Goal: Transaction & Acquisition: Purchase product/service

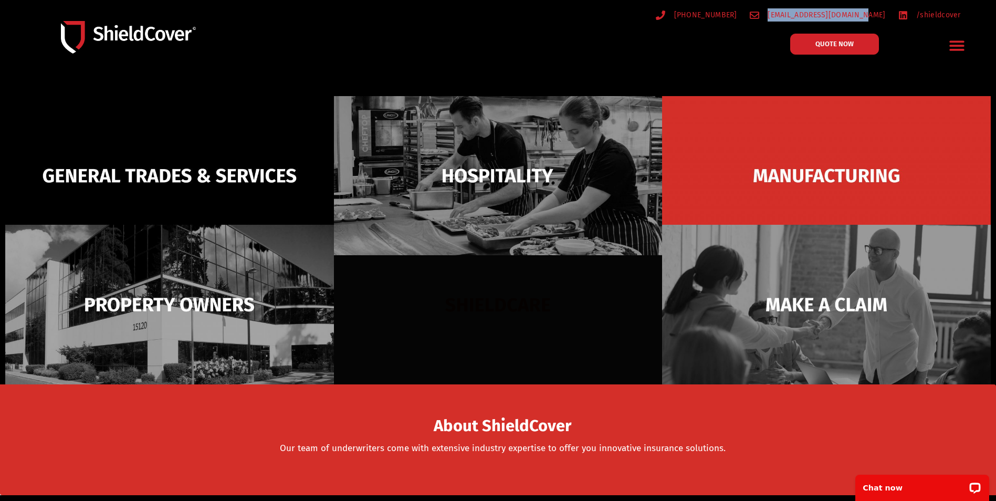
scroll to position [157, 0]
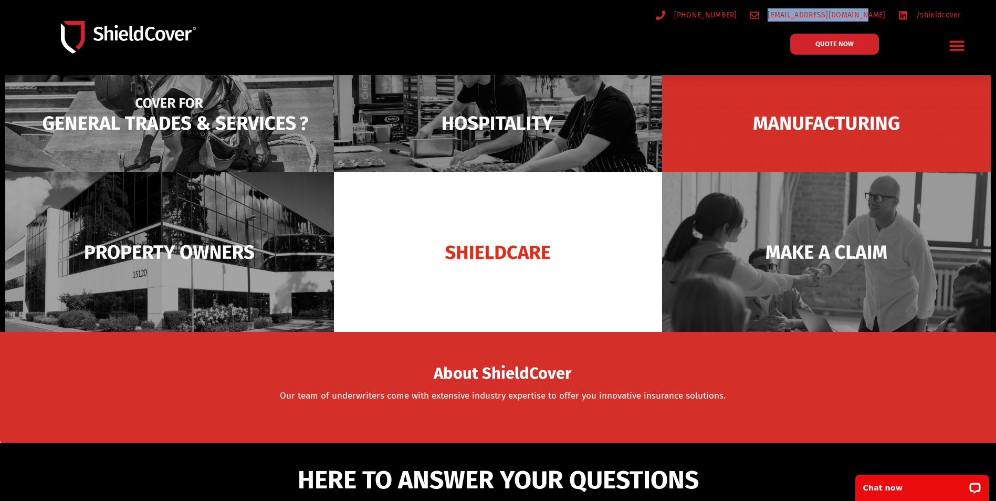
click at [255, 130] on img at bounding box center [169, 124] width 329 height 160
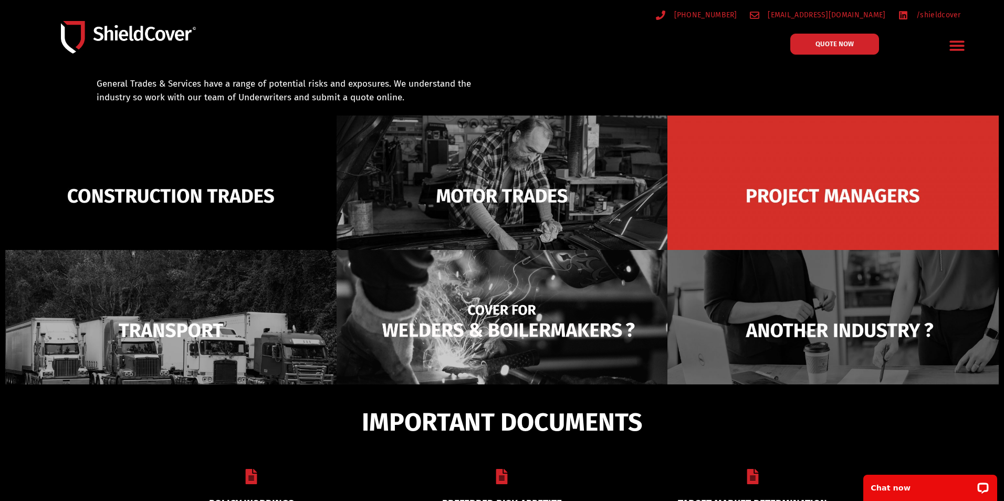
scroll to position [75, 0]
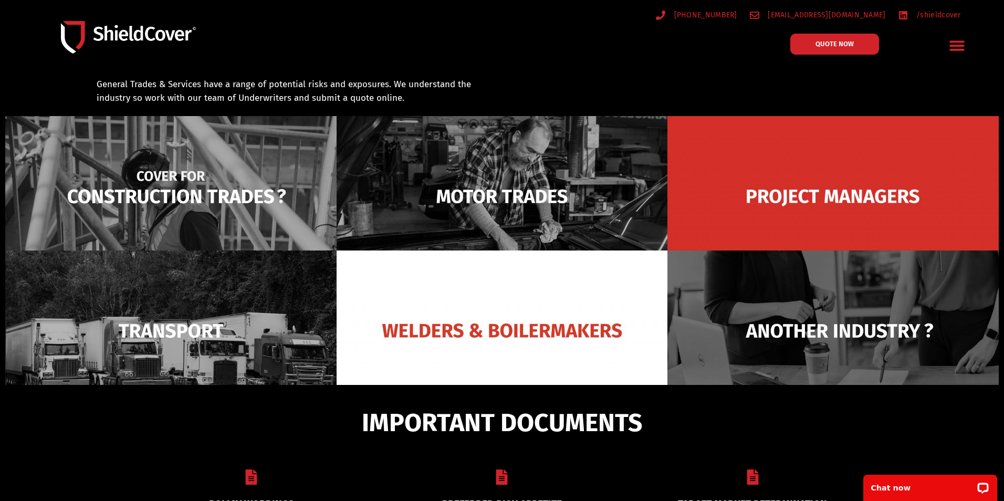
click at [180, 194] on img at bounding box center [170, 196] width 331 height 161
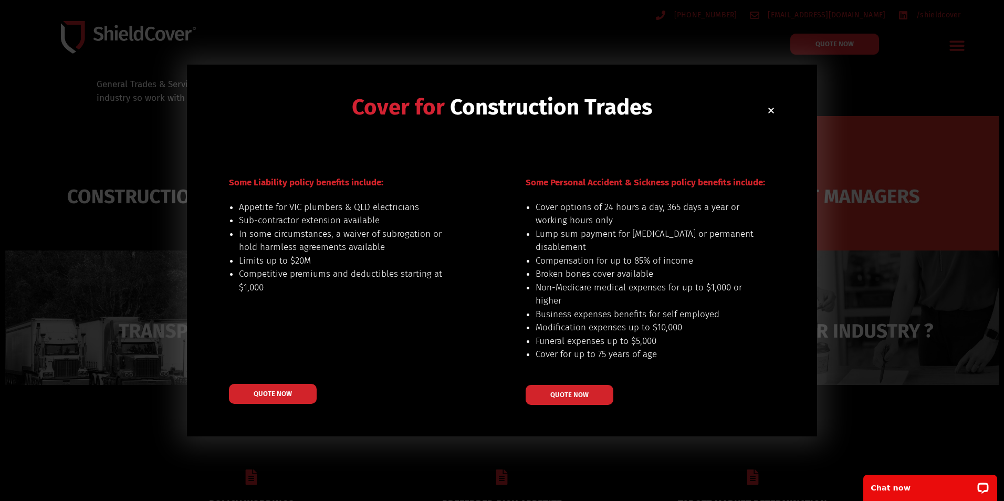
click at [779, 112] on div "Cover for Construction Trades Some Liability policy benefits include: Appetite …" at bounding box center [502, 251] width 630 height 372
click at [773, 112] on use "Close" at bounding box center [771, 111] width 6 height 6
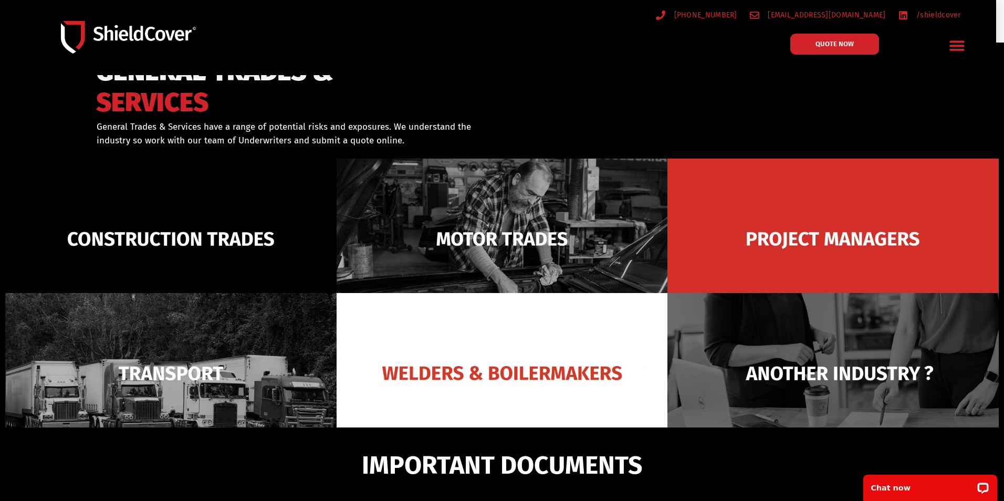
scroll to position [0, 0]
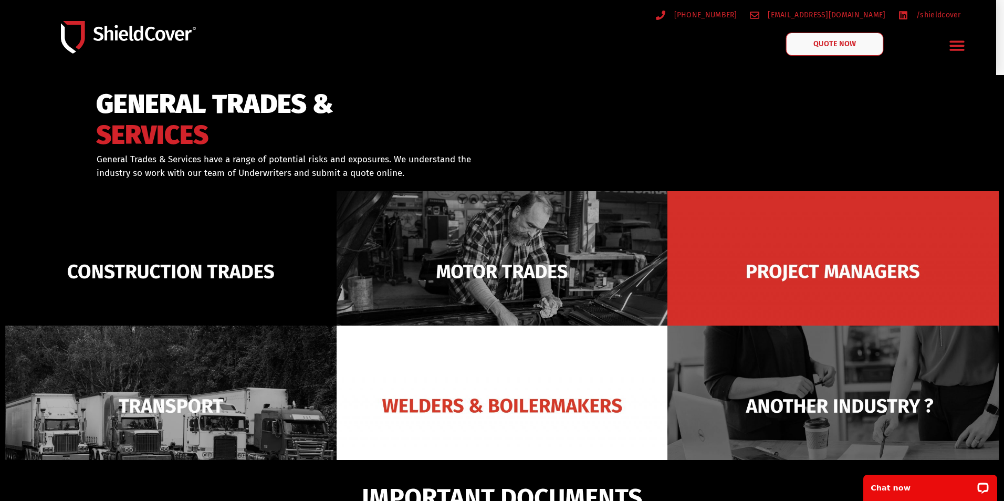
click at [828, 45] on span "QUOTE NOW" at bounding box center [835, 43] width 42 height 7
